Goal: Task Accomplishment & Management: Use online tool/utility

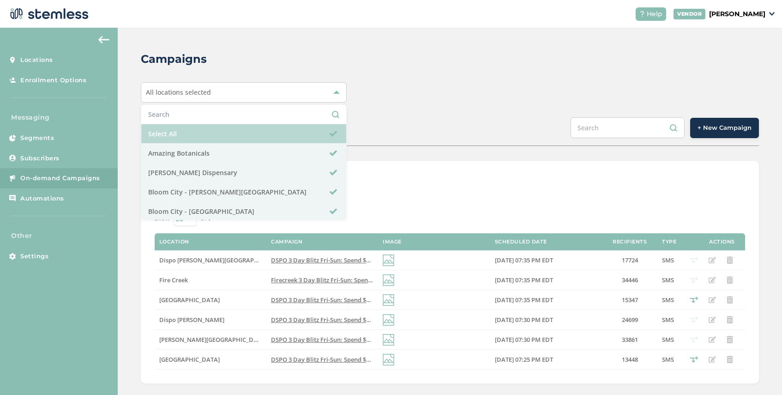
click at [217, 133] on li "Select All" at bounding box center [243, 133] width 205 height 19
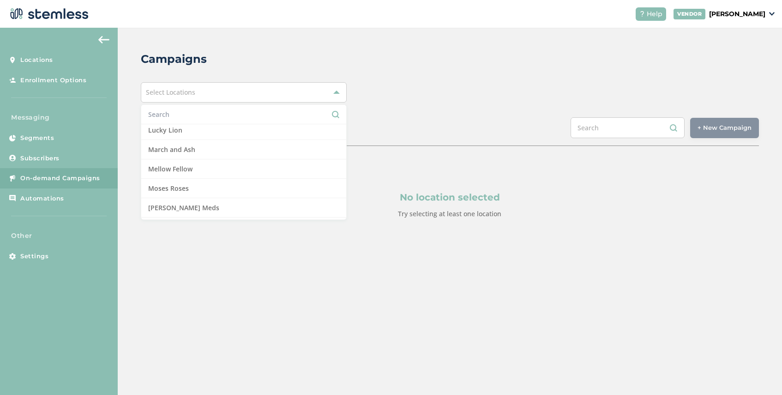
scroll to position [587, 0]
click at [214, 174] on li "Mellow Fellow" at bounding box center [243, 167] width 205 height 19
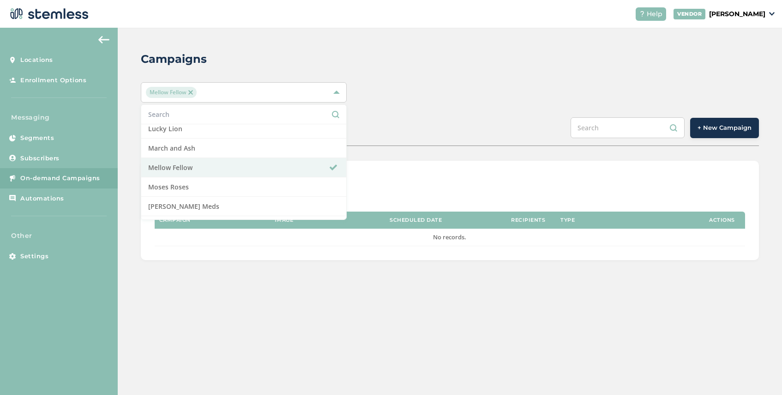
click at [532, 137] on div "SCHEDULED COMPLETED + New Campaign" at bounding box center [450, 131] width 618 height 29
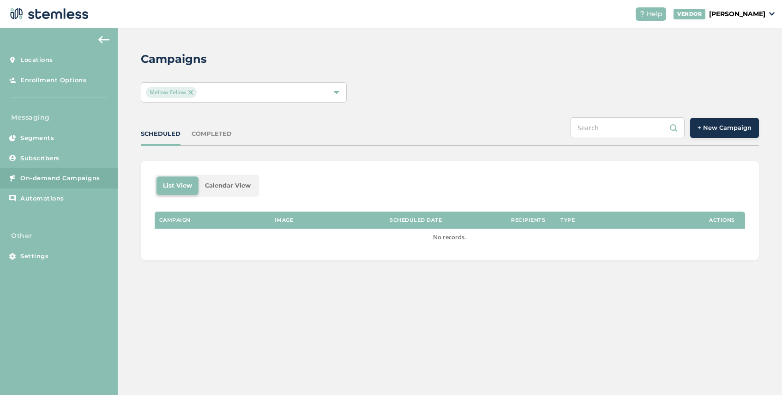
click at [725, 129] on span "+ New Campaign" at bounding box center [725, 127] width 54 height 9
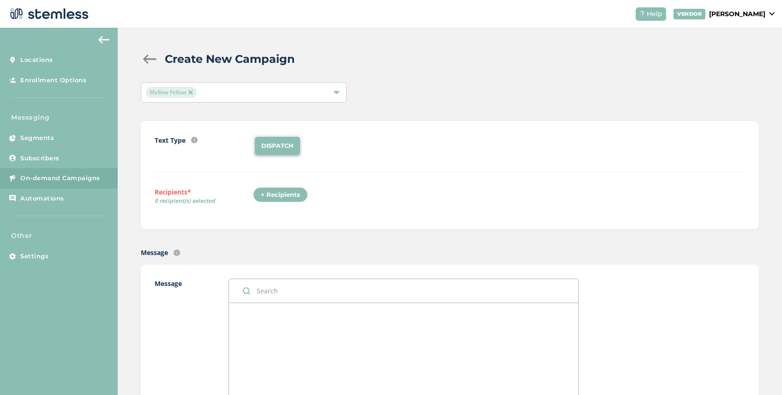
click at [291, 193] on div "+ Recipients" at bounding box center [280, 195] width 55 height 16
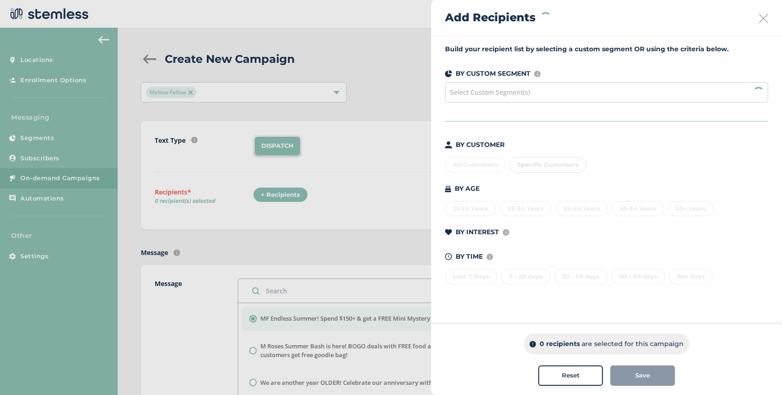
click at [487, 92] on span "Select Custom Segment(s)" at bounding box center [490, 92] width 80 height 9
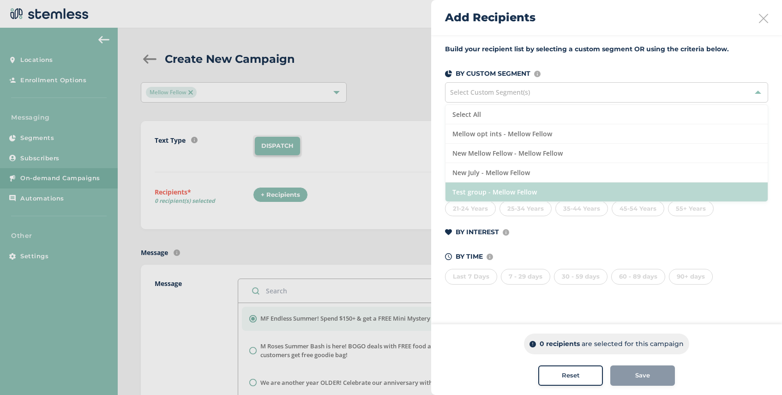
click at [507, 195] on li "Test group - Mellow Fellow" at bounding box center [606, 191] width 322 height 19
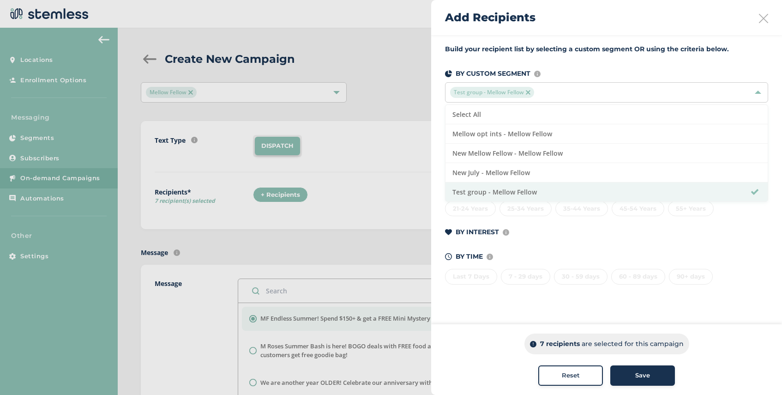
click at [645, 371] on span "Save" at bounding box center [642, 375] width 15 height 9
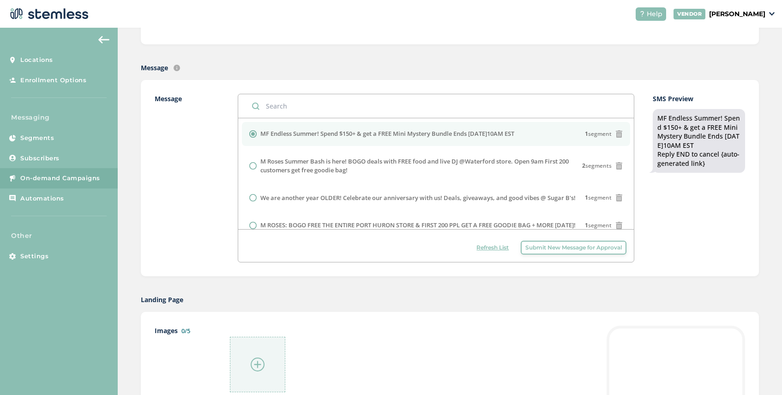
scroll to position [187, 0]
click at [263, 361] on img at bounding box center [258, 362] width 14 height 14
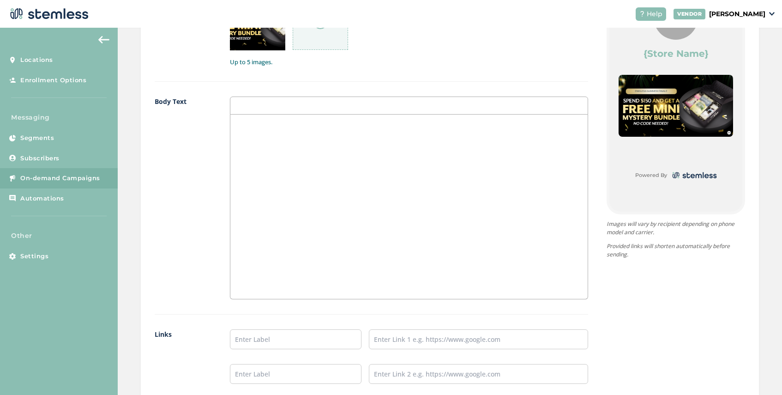
scroll to position [573, 0]
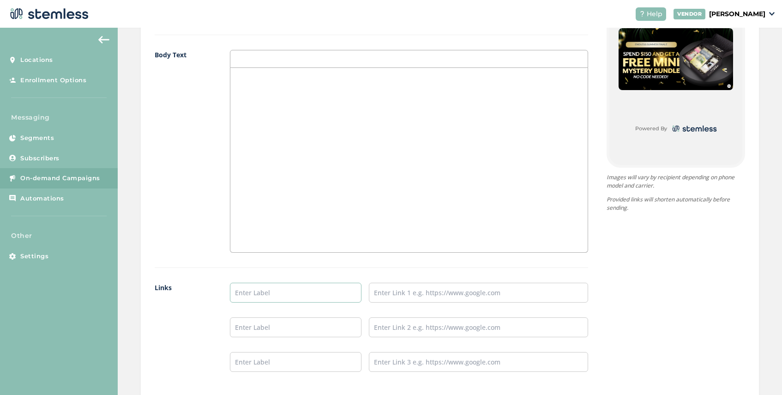
click at [247, 290] on input "text" at bounding box center [296, 293] width 132 height 20
type input "SHOP NOW"
click at [409, 289] on input "text" at bounding box center [478, 293] width 219 height 20
paste input "[URL][DOMAIN_NAME]"
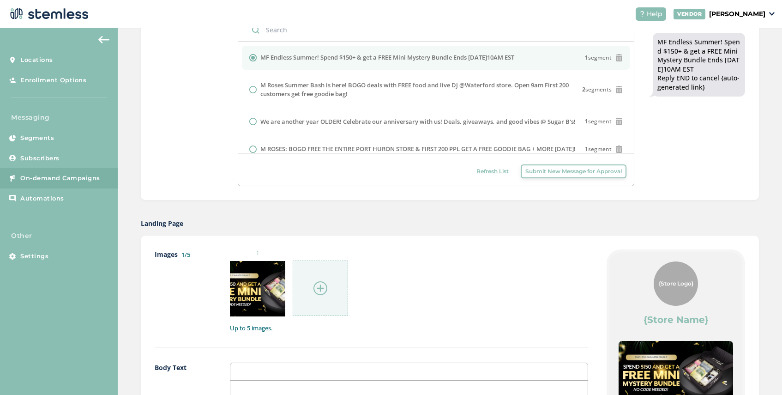
scroll to position [277, 0]
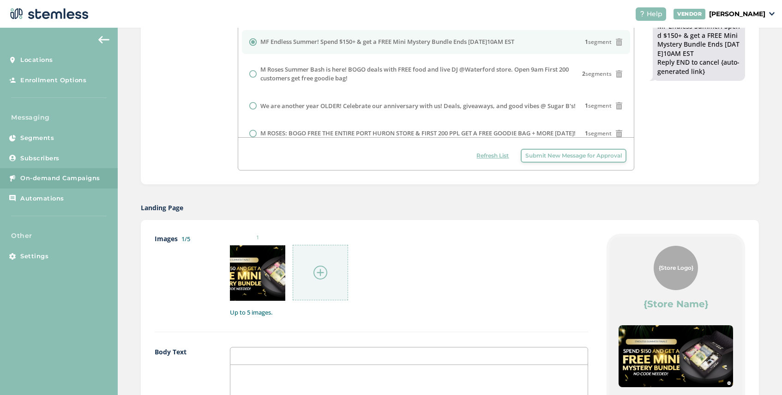
type input "[URL][DOMAIN_NAME]"
click at [268, 374] on p at bounding box center [408, 374] width 343 height 8
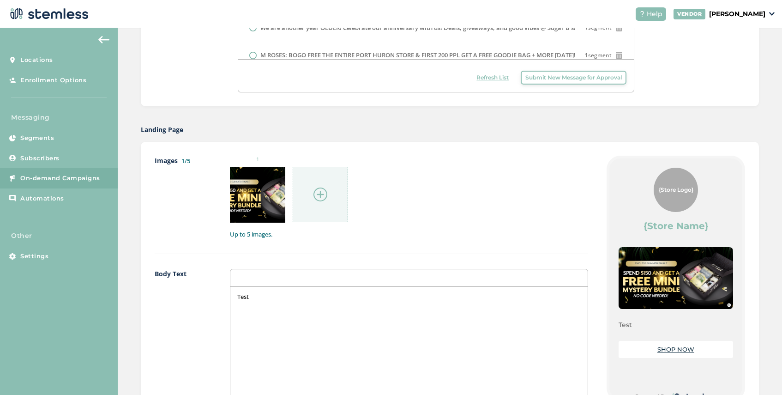
scroll to position [693, 0]
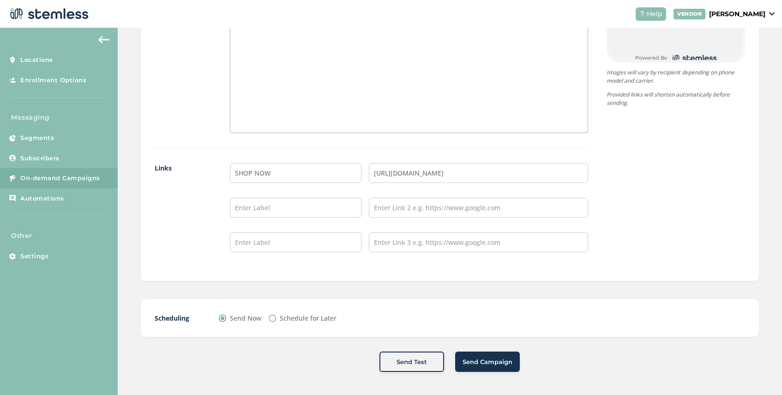
click at [485, 360] on span "Send Campaign" at bounding box center [488, 361] width 50 height 9
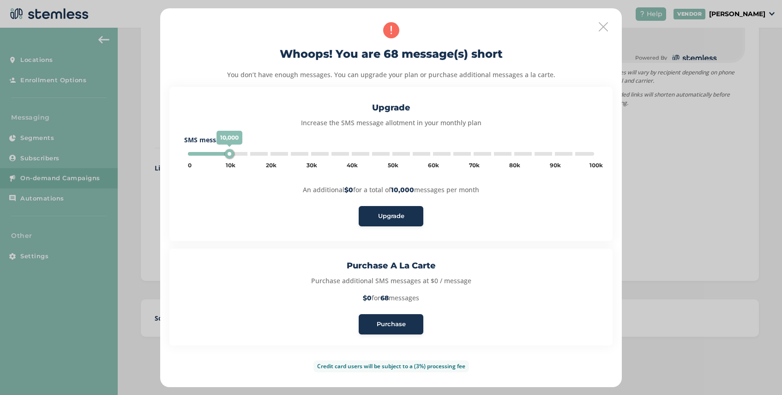
type input "5000"
click at [394, 325] on span "Purchase" at bounding box center [391, 323] width 29 height 9
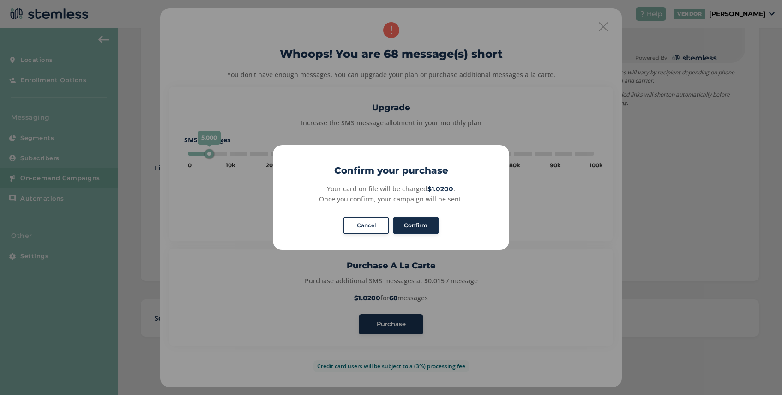
click at [418, 225] on button "Confirm" at bounding box center [416, 226] width 46 height 18
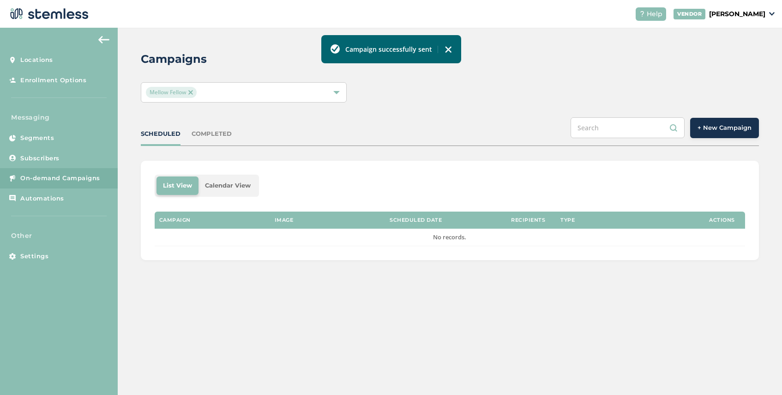
click at [190, 91] on img at bounding box center [190, 92] width 5 height 5
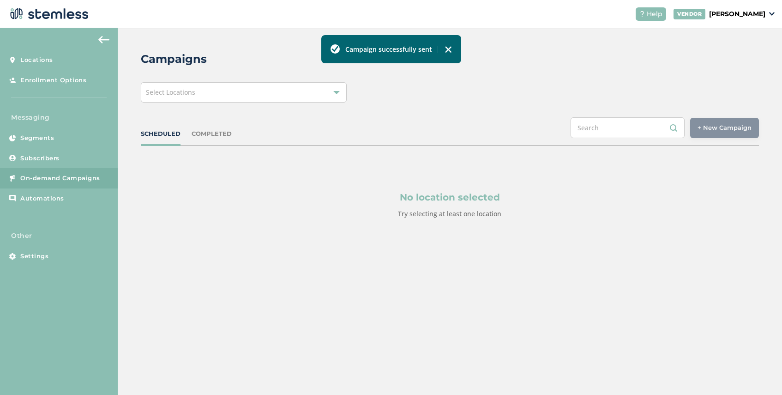
click at [203, 93] on div "Select Locations" at bounding box center [244, 92] width 206 height 20
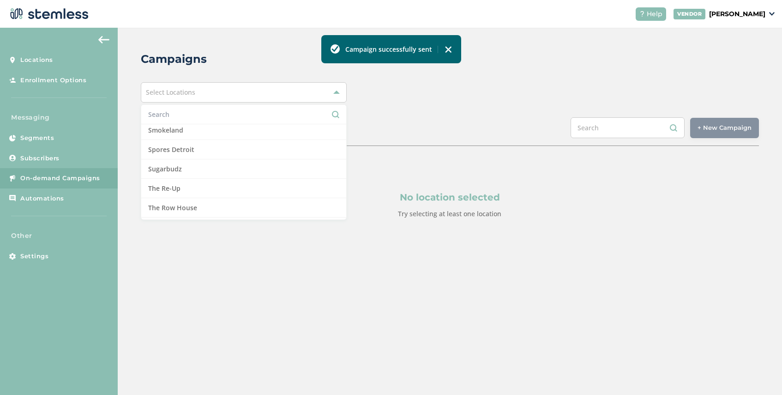
scroll to position [951, 0]
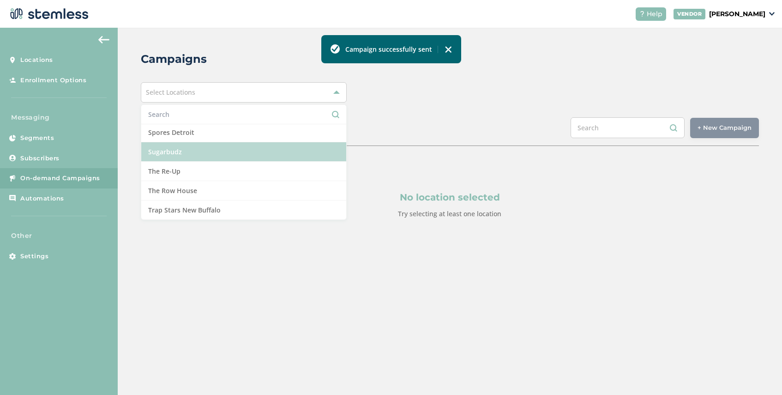
click at [207, 147] on li "Sugarbudz" at bounding box center [243, 151] width 205 height 19
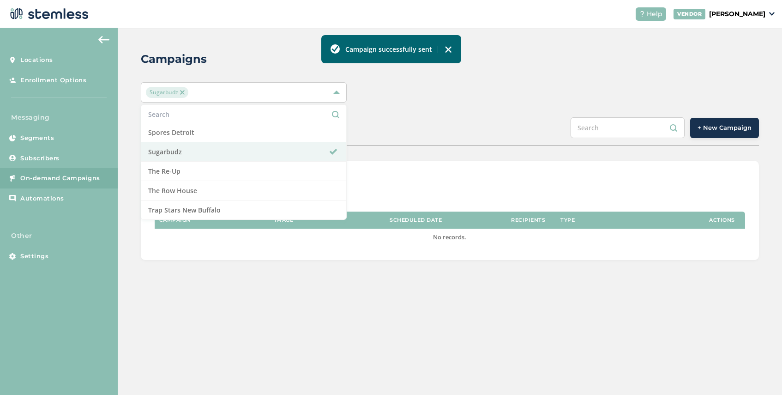
click at [720, 128] on span "+ New Campaign" at bounding box center [725, 127] width 54 height 9
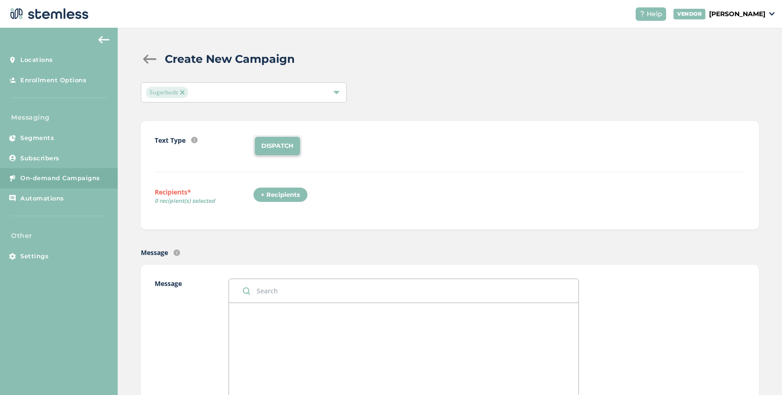
click at [282, 198] on div "+ Recipients" at bounding box center [280, 195] width 55 height 16
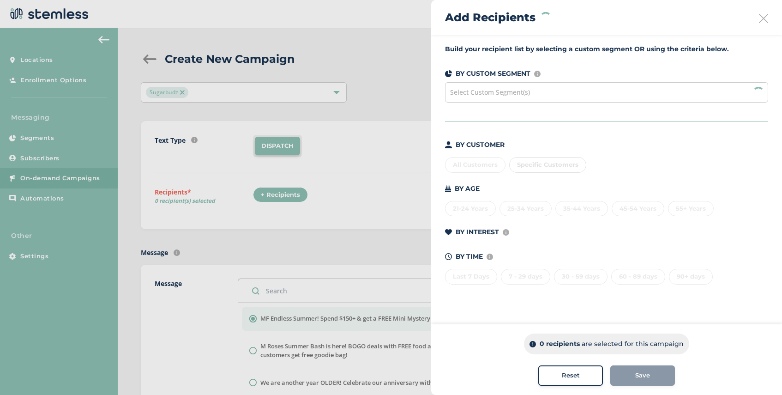
click at [530, 95] on div "Select Custom Segment(s)" at bounding box center [606, 92] width 323 height 20
click at [547, 164] on span "Specific Customers" at bounding box center [547, 164] width 61 height 7
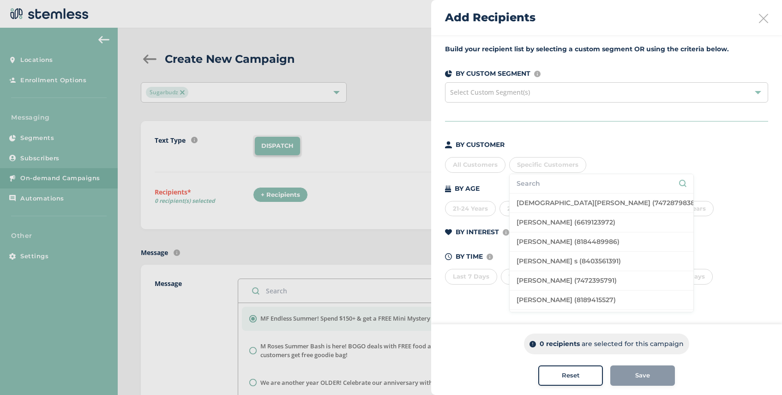
click at [547, 186] on input "text" at bounding box center [602, 184] width 170 height 10
type input "olena"
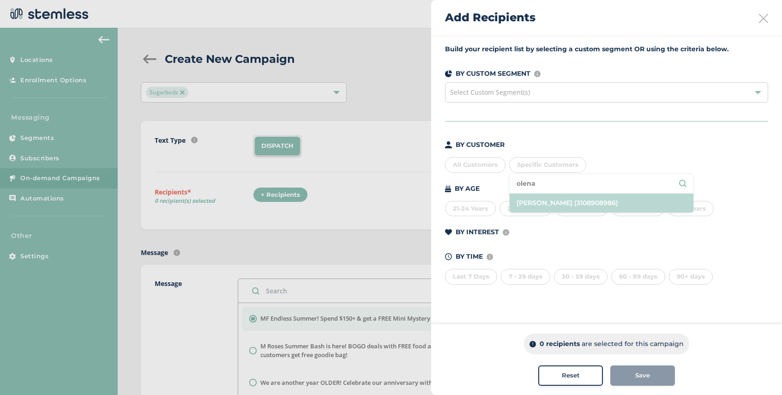
click at [622, 205] on li "[PERSON_NAME] (3108908986)" at bounding box center [602, 202] width 184 height 19
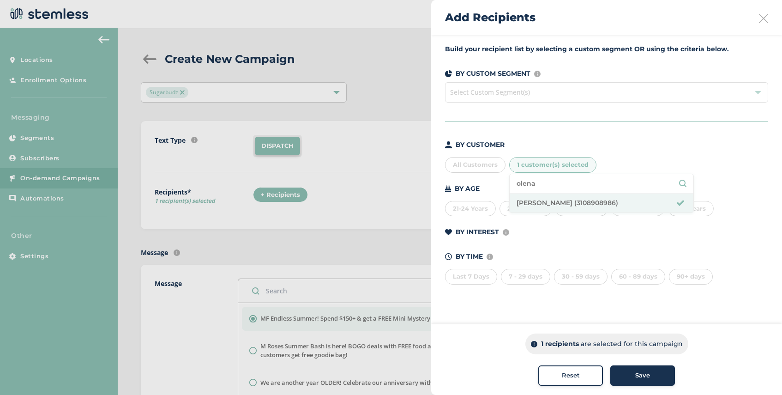
click at [634, 382] on button "Save" at bounding box center [642, 375] width 65 height 20
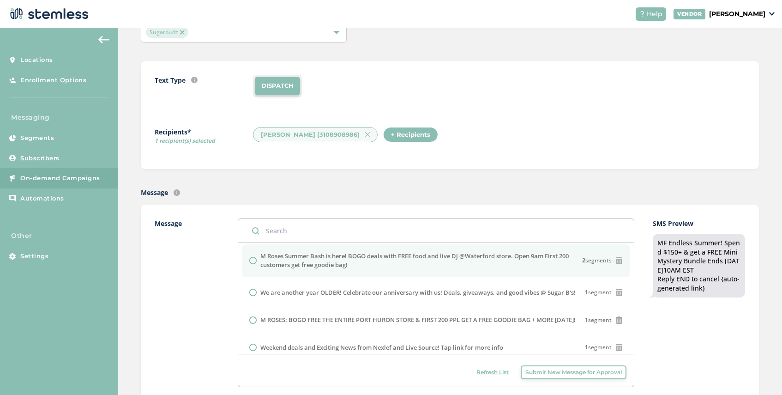
scroll to position [31, 0]
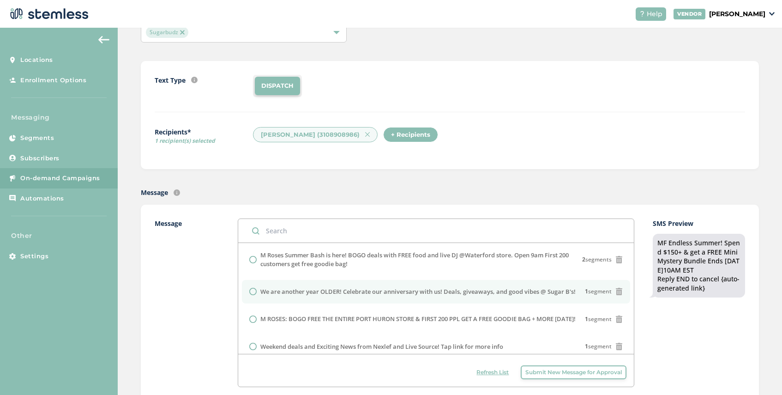
click at [363, 290] on label "We are another year OLDER! Celebrate our anniversary with us! Deals, giveaways,…" at bounding box center [417, 291] width 315 height 9
radio input "false"
radio input "true"
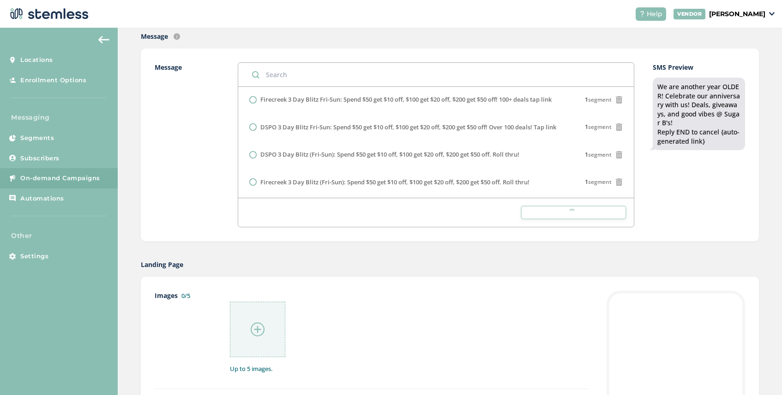
scroll to position [328, 0]
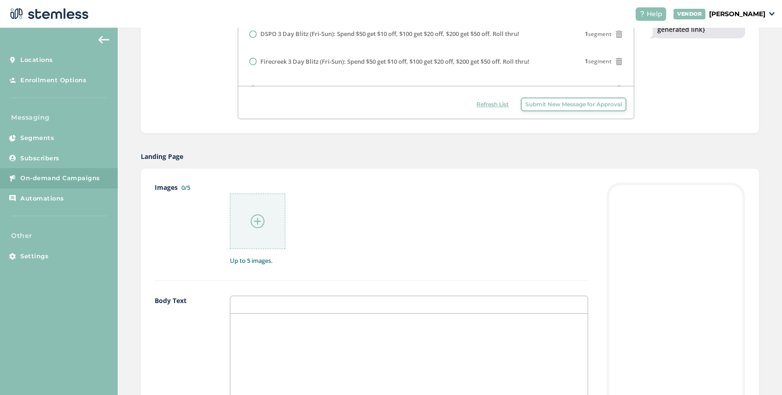
click at [258, 220] on img at bounding box center [258, 221] width 14 height 14
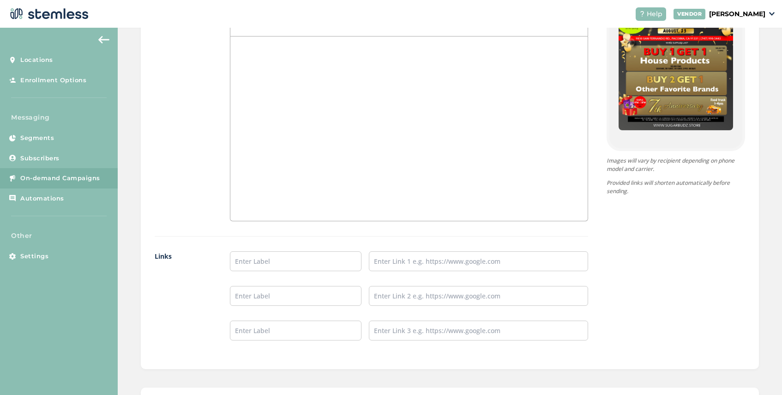
scroll to position [661, 0]
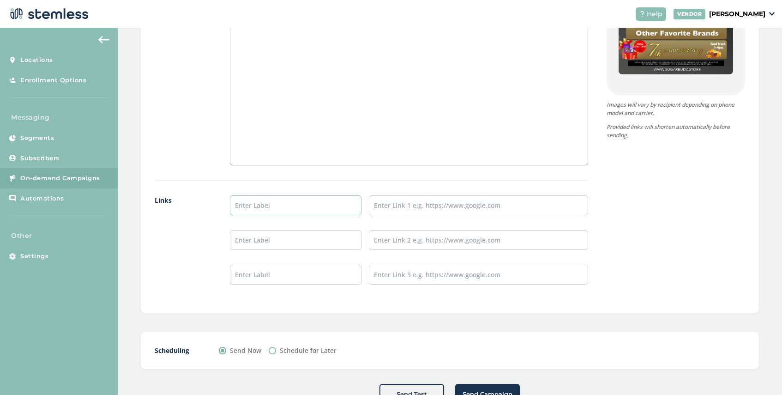
click at [266, 202] on input "text" at bounding box center [296, 205] width 132 height 20
type input "SHOP NOW"
click at [376, 206] on input "text" at bounding box center [478, 205] width 219 height 20
paste input "[URL][DOMAIN_NAME]"
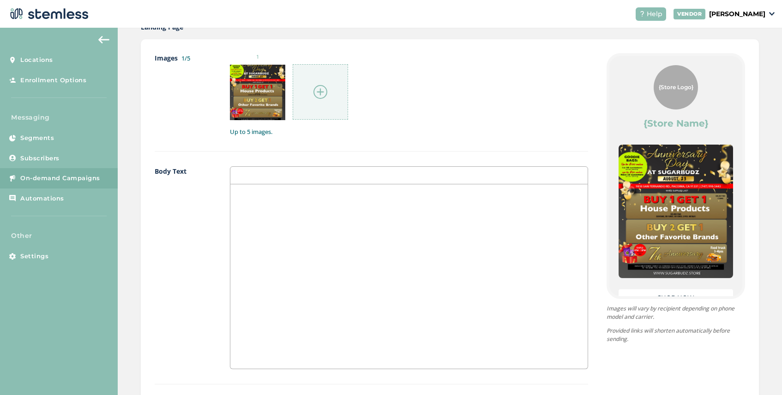
scroll to position [452, 0]
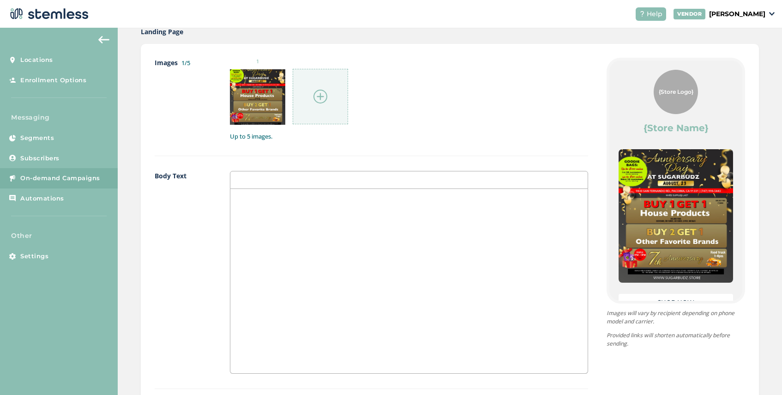
type input "[URL][DOMAIN_NAME]"
click at [265, 200] on p at bounding box center [408, 198] width 343 height 8
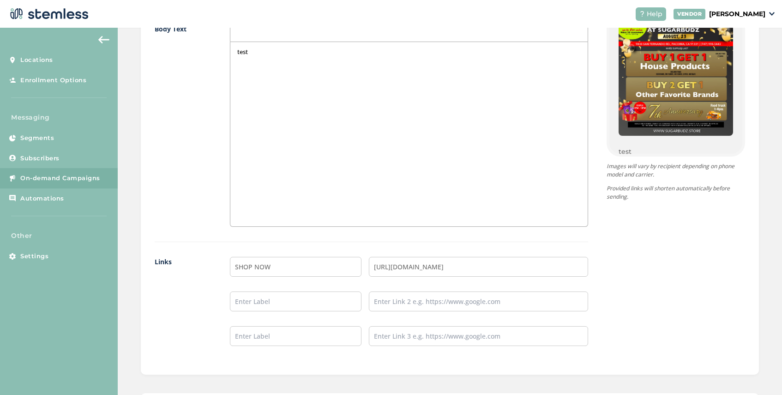
scroll to position [669, 0]
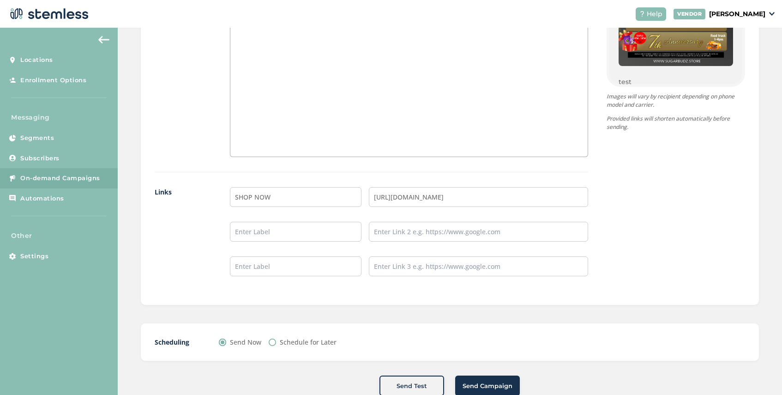
click at [492, 383] on span "Send Campaign" at bounding box center [488, 385] width 50 height 9
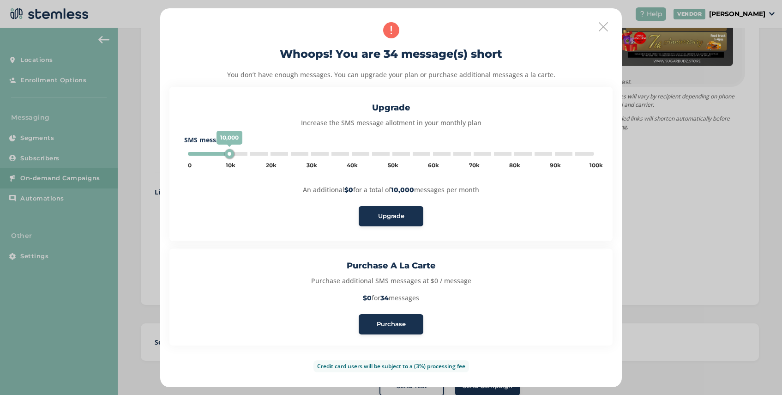
click at [393, 321] on span "Purchase" at bounding box center [391, 323] width 29 height 9
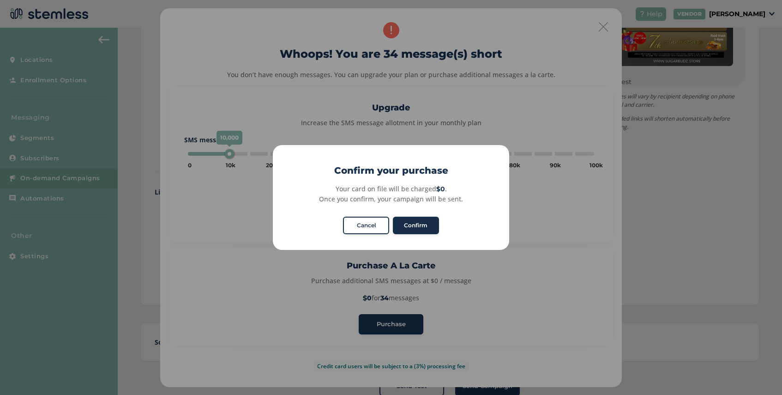
click at [409, 232] on button "Confirm" at bounding box center [416, 226] width 46 height 18
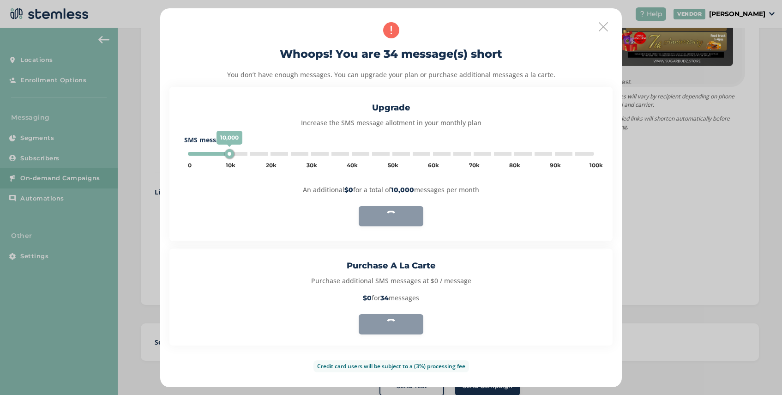
type input "5000"
